Goal: Task Accomplishment & Management: Manage account settings

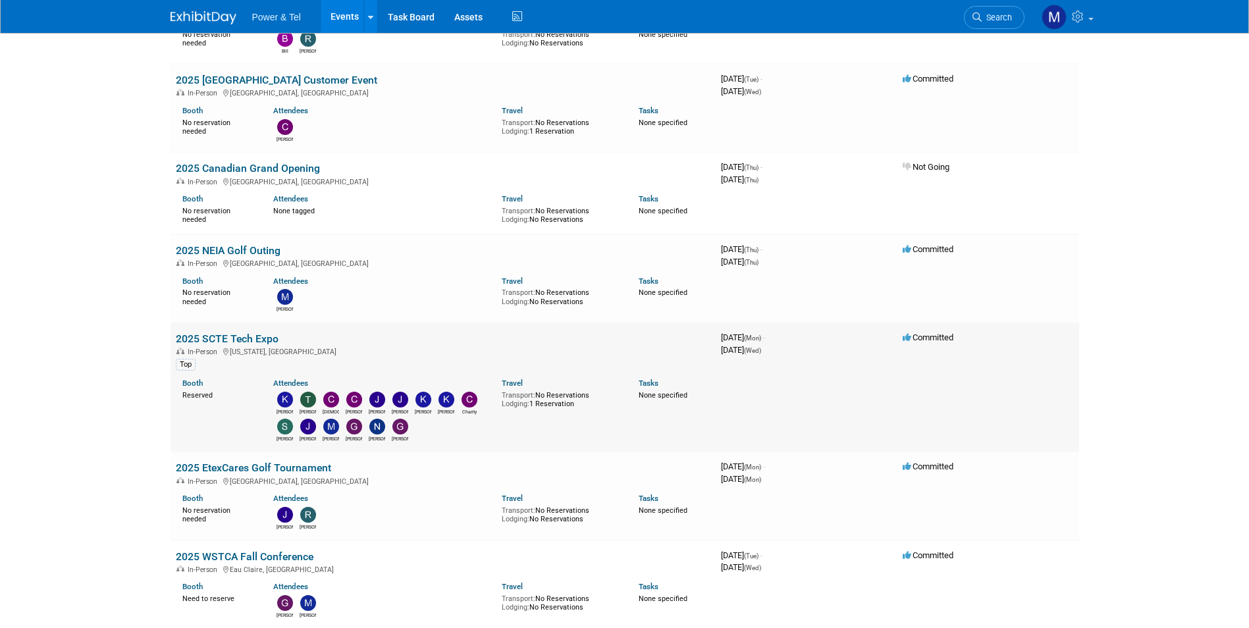
scroll to position [263, 0]
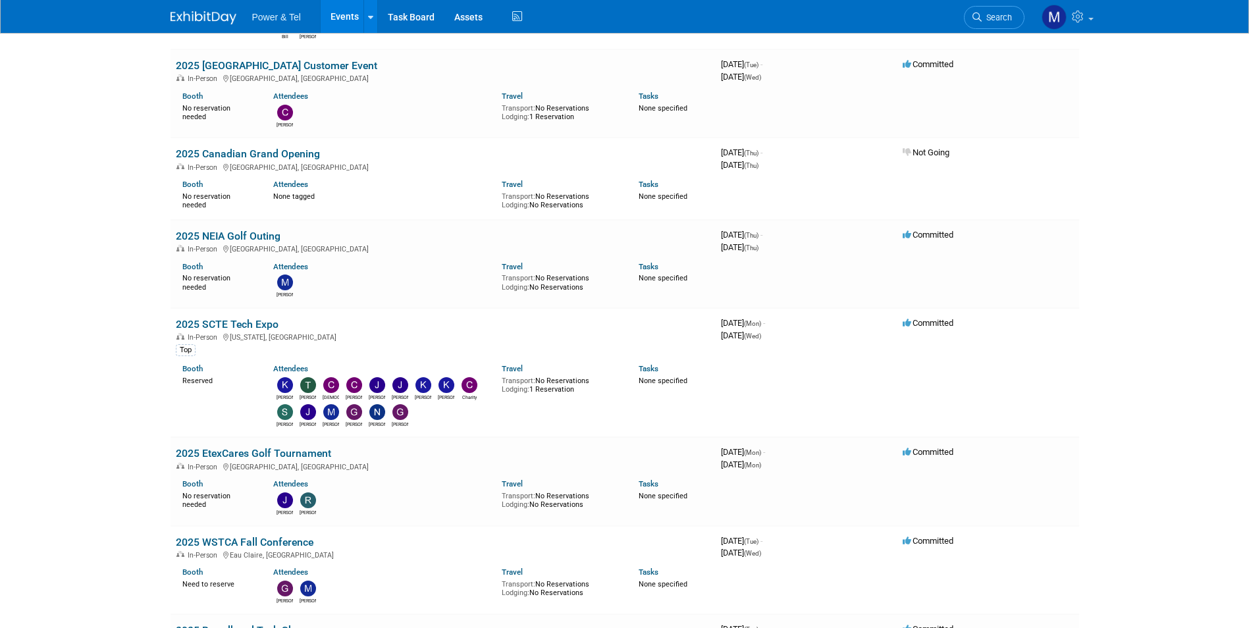
click at [263, 330] on link "2025 SCTE Tech Expo" at bounding box center [227, 324] width 103 height 13
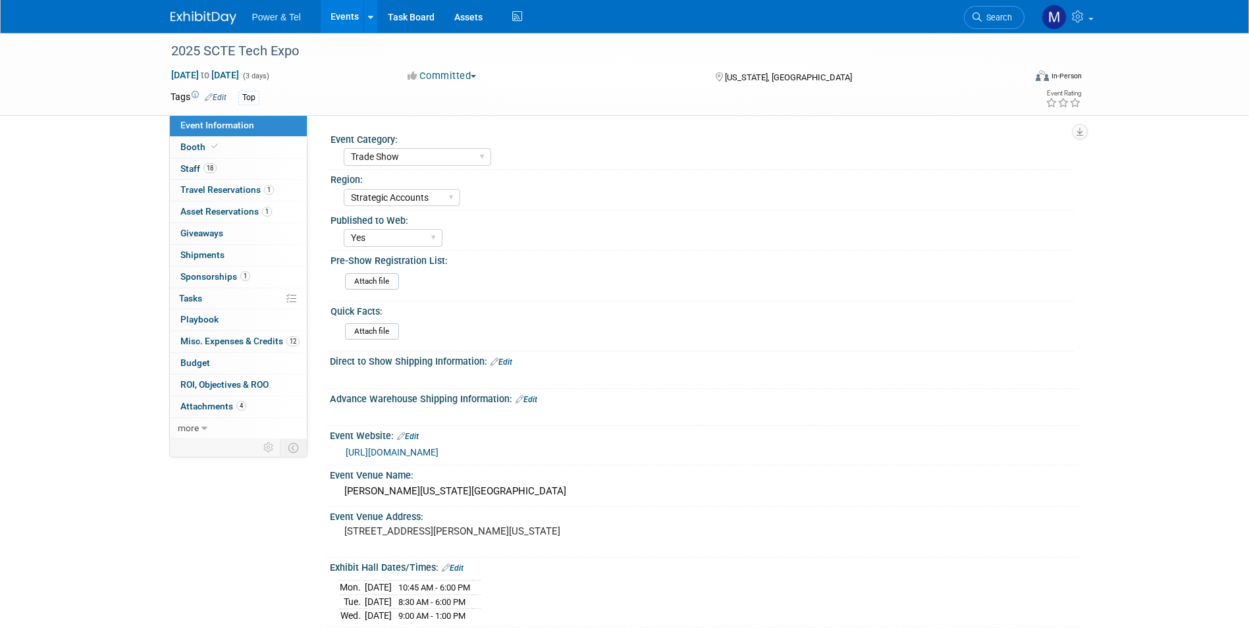
select select "Trade Show"
select select "Strategic Accounts"
select select "Yes"
click at [279, 345] on span "Misc. Expenses & Credits 12" at bounding box center [239, 341] width 119 height 11
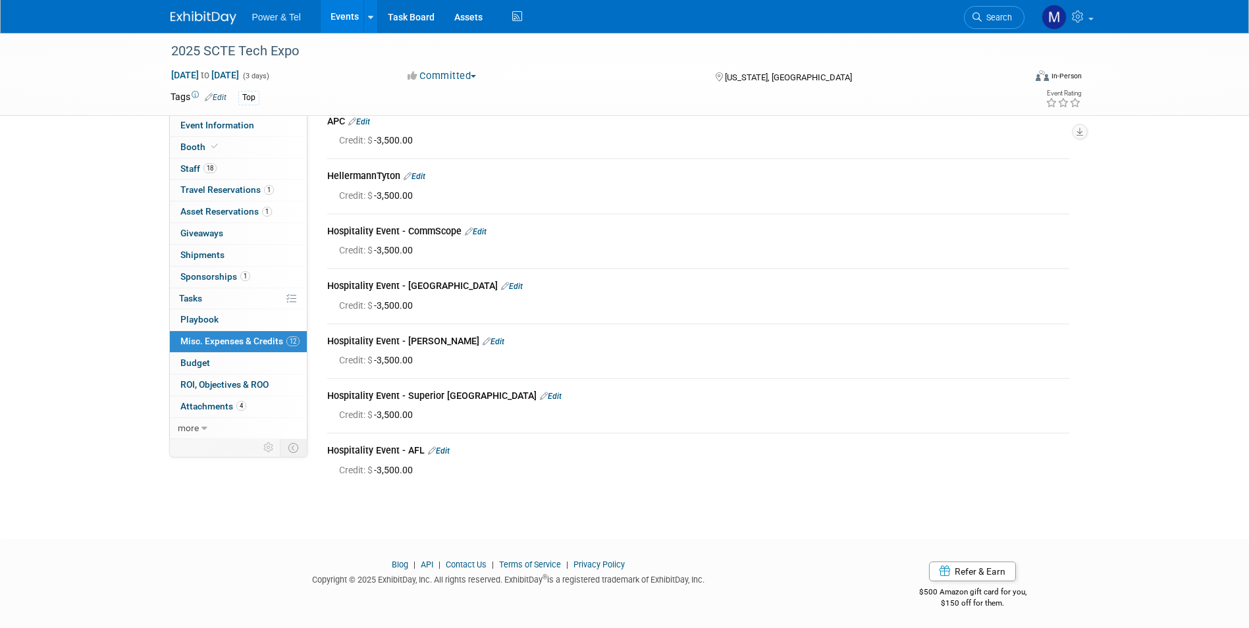
scroll to position [343, 0]
